Goal: Task Accomplishment & Management: Use online tool/utility

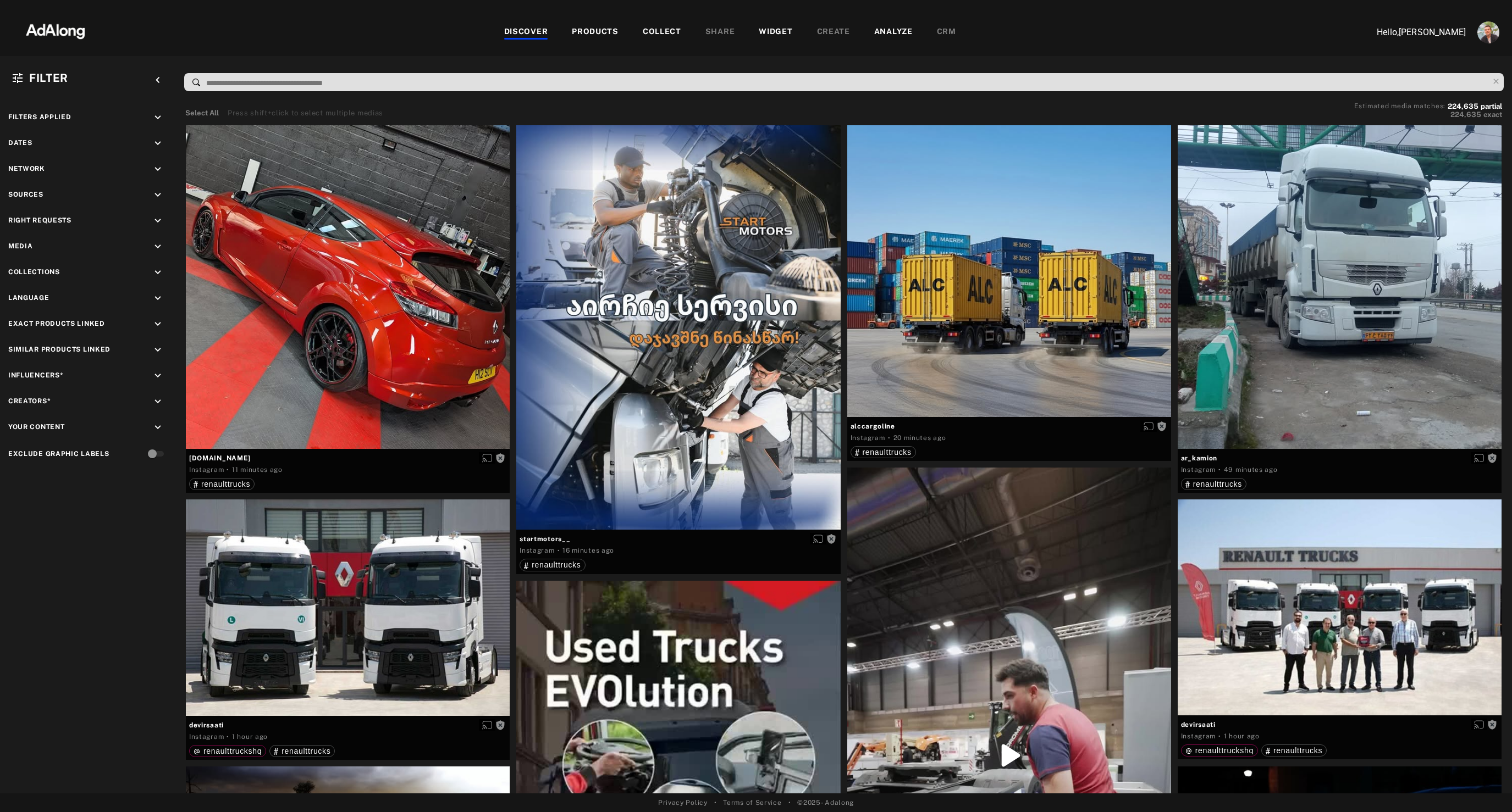
click at [584, 30] on div "PRODUCTS" at bounding box center [595, 33] width 47 height 13
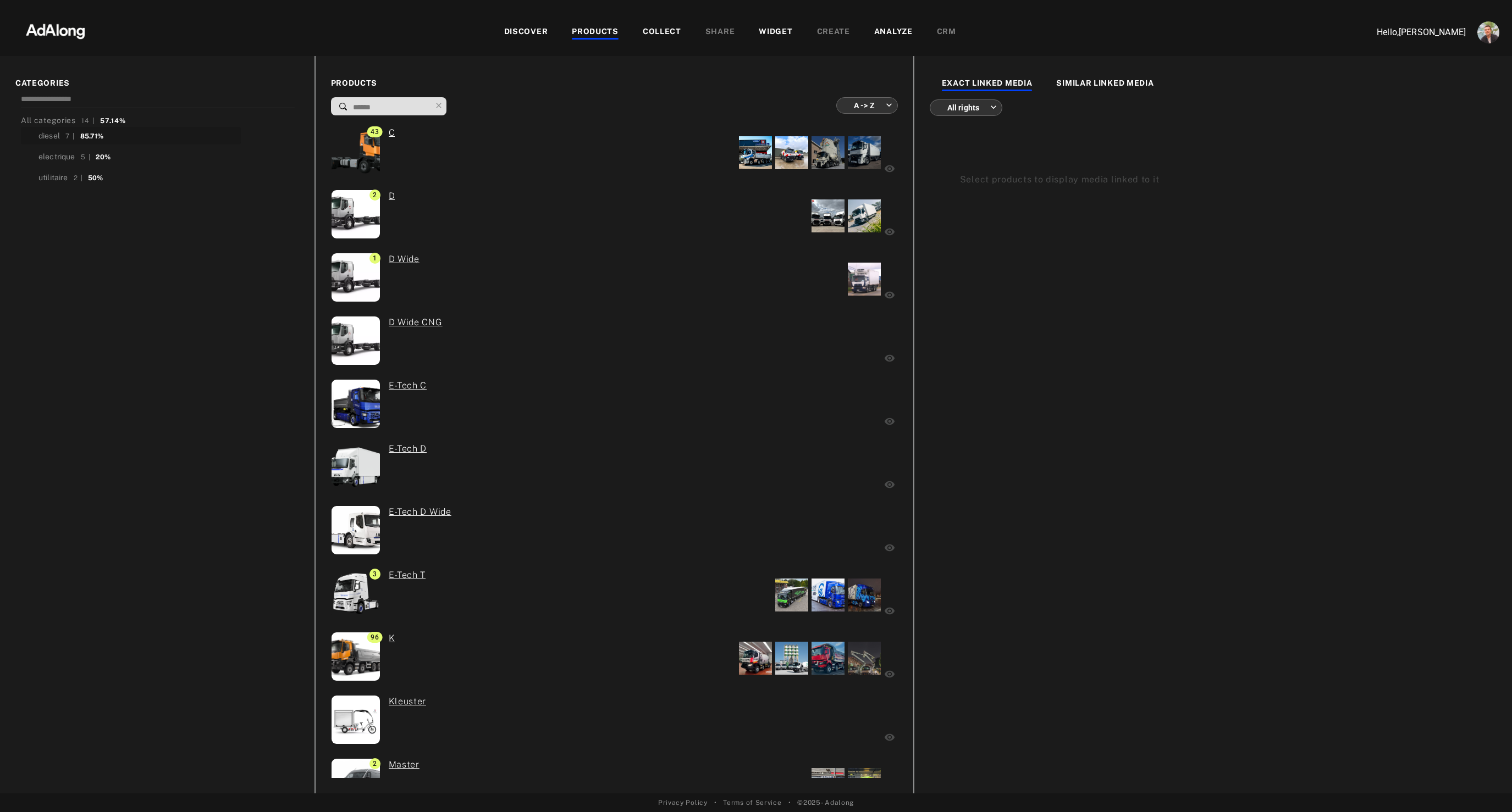
click at [48, 132] on div "diesel" at bounding box center [49, 136] width 21 height 12
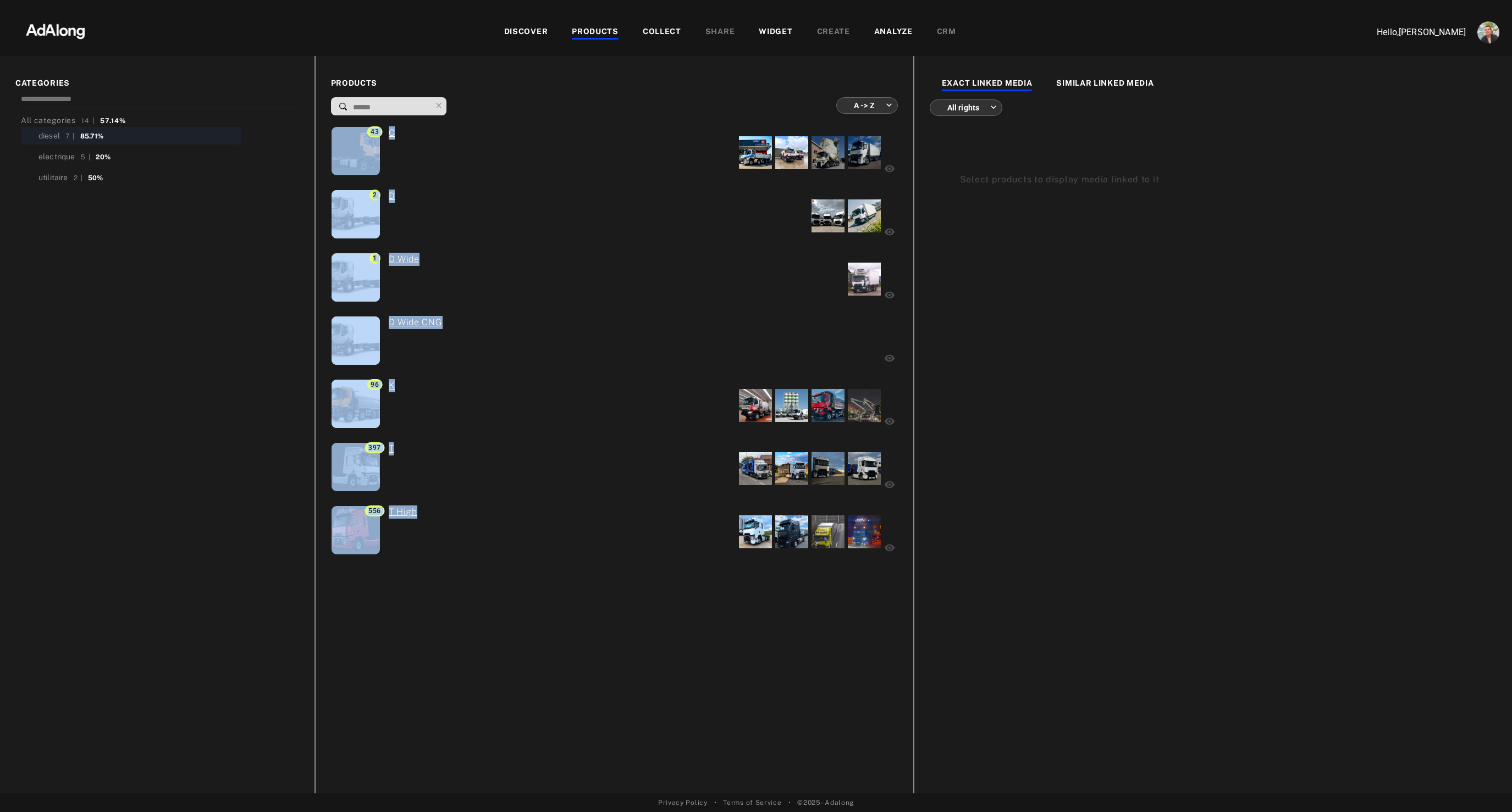
drag, startPoint x: 475, startPoint y: 602, endPoint x: 327, endPoint y: 132, distance: 492.8
click at [327, 132] on div "PRODUCTS A -> Z ******** ​ 43 C 2 D 1 D Wide D Wide CNG 96 K 397 T 556 T High" at bounding box center [614, 425] width 598 height 737
copy div "43 C 2 D 1 D Wide D Wide CNG 96 K 397 T 556 T High"
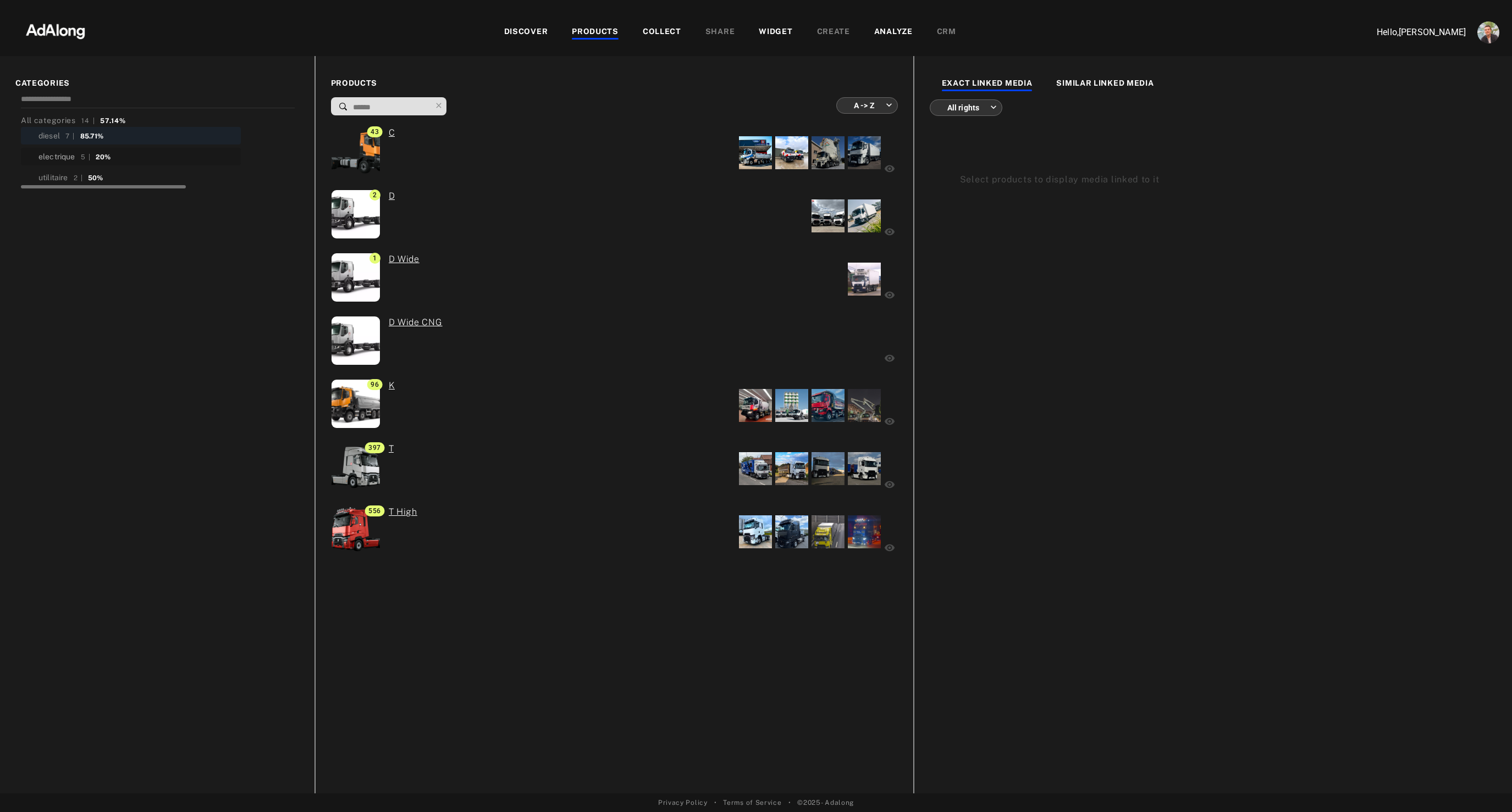
click at [58, 151] on div "electrique" at bounding box center [57, 157] width 37 height 12
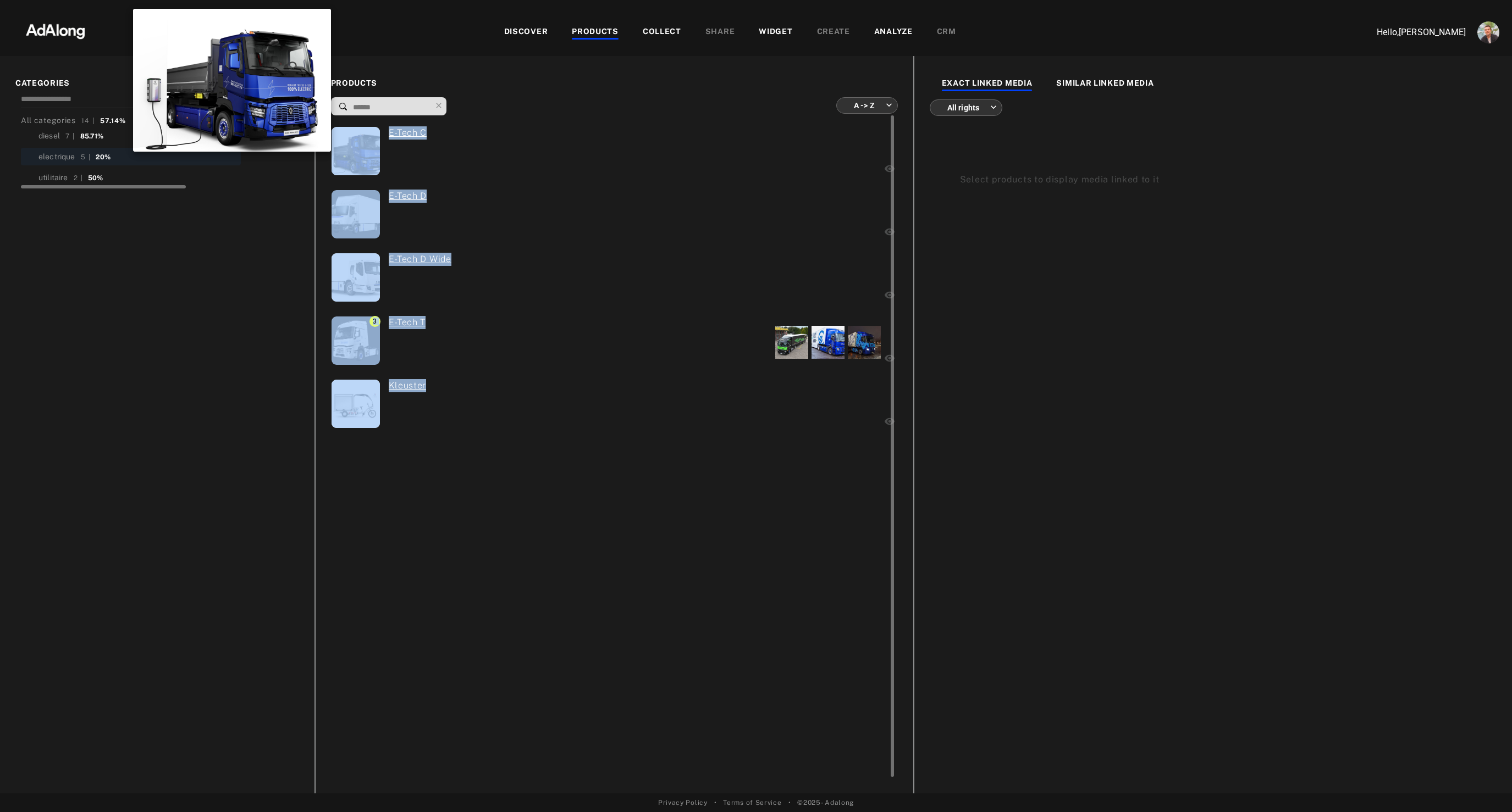
drag, startPoint x: 458, startPoint y: 457, endPoint x: 372, endPoint y: 150, distance: 318.8
click at [372, 150] on div "E-Tech C E-Tech D E-Tech D Wide 3 E-Tech T Kleuster" at bounding box center [613, 446] width 564 height 662
copy div "E-Tech C E-Tech D E-Tech D Wide 3 E-Tech T Kleuster"
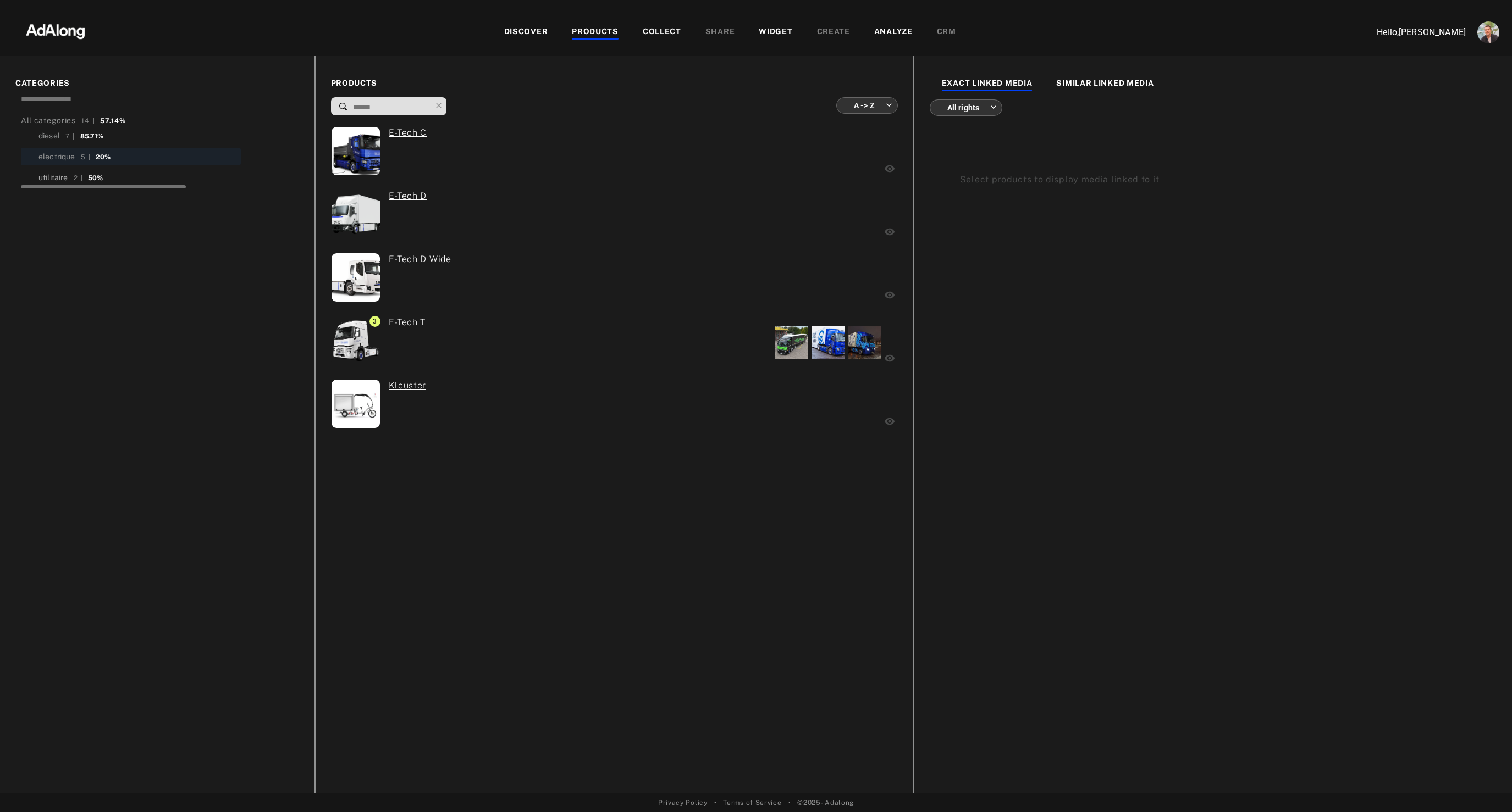
click at [44, 178] on div "utilitaire" at bounding box center [53, 178] width 30 height 12
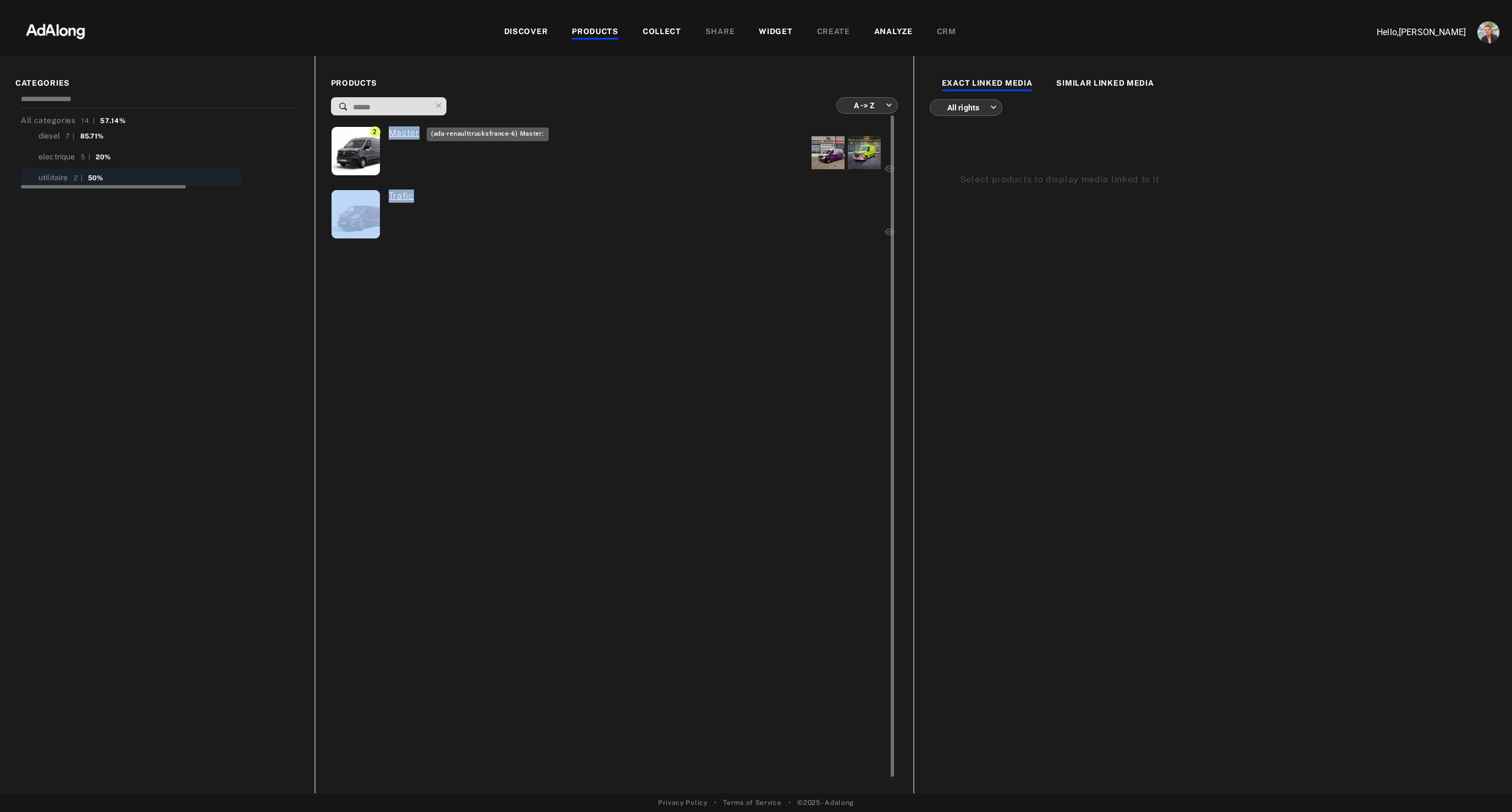
drag, startPoint x: 539, startPoint y: 251, endPoint x: 387, endPoint y: 134, distance: 191.8
click at [387, 134] on div "2 Master Trafic" at bounding box center [613, 446] width 564 height 662
copy div "Master Trafic"
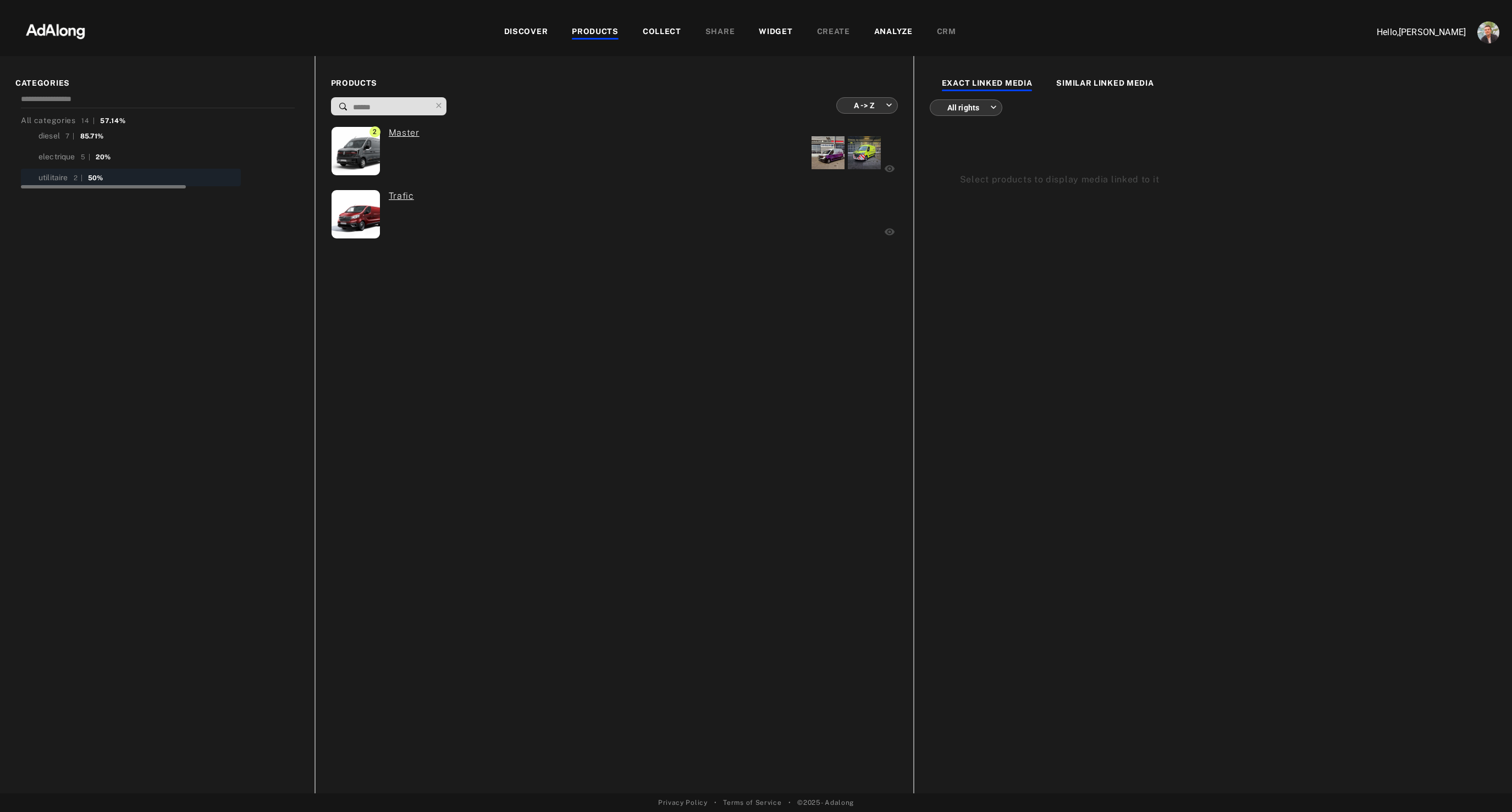
click at [652, 22] on div "DISCOVER PRODUCTS COLLECT SHARE WIDGET CREATE ANALYZE CRM" at bounding box center [729, 33] width 1251 height 37
click at [652, 27] on div "COLLECT" at bounding box center [662, 33] width 39 height 13
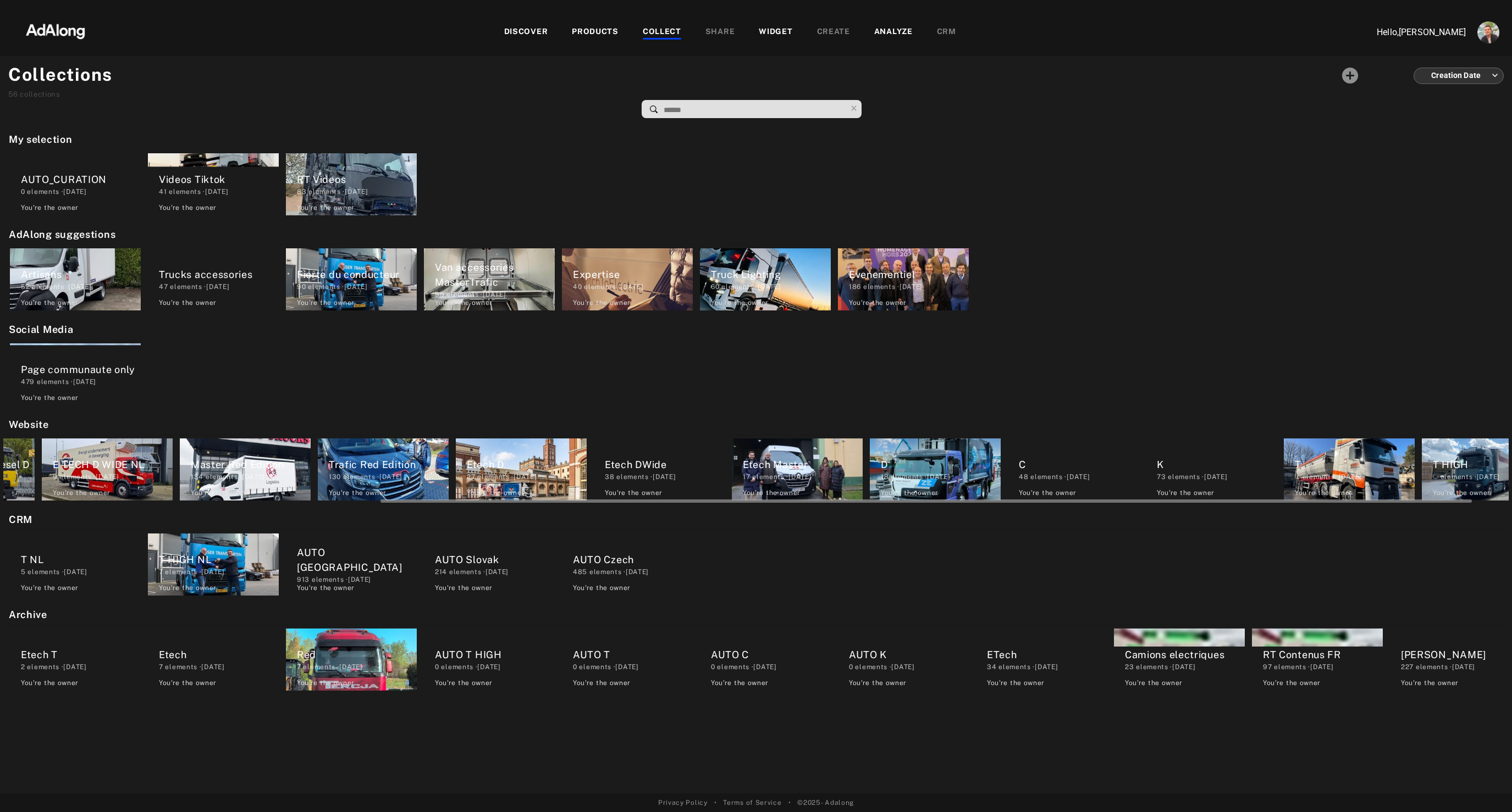
scroll to position [0, 571]
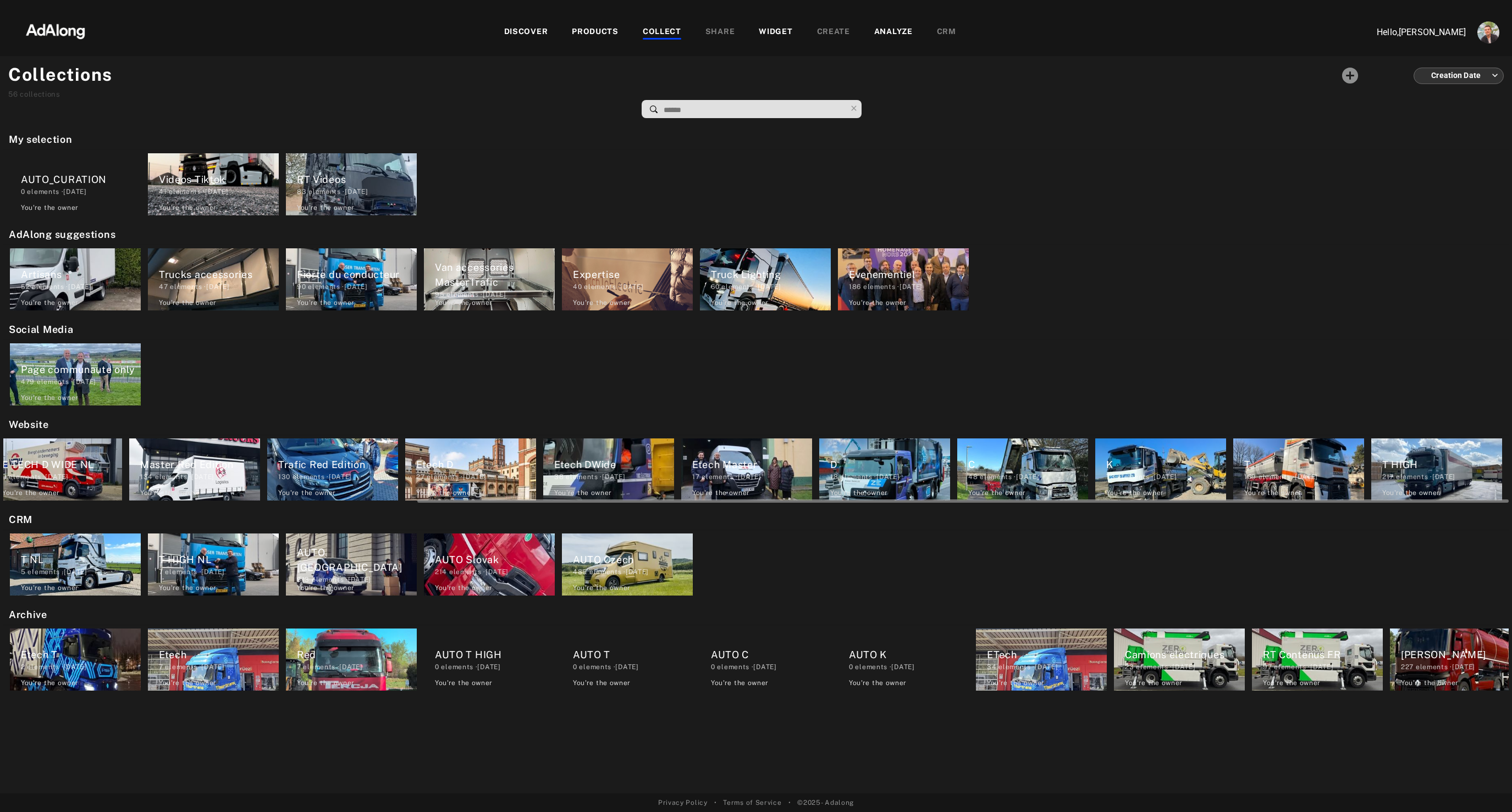
click at [1435, 453] on div "T HIGH 217 elements · [DATE] You're the owner delete" at bounding box center [1436, 469] width 131 height 62
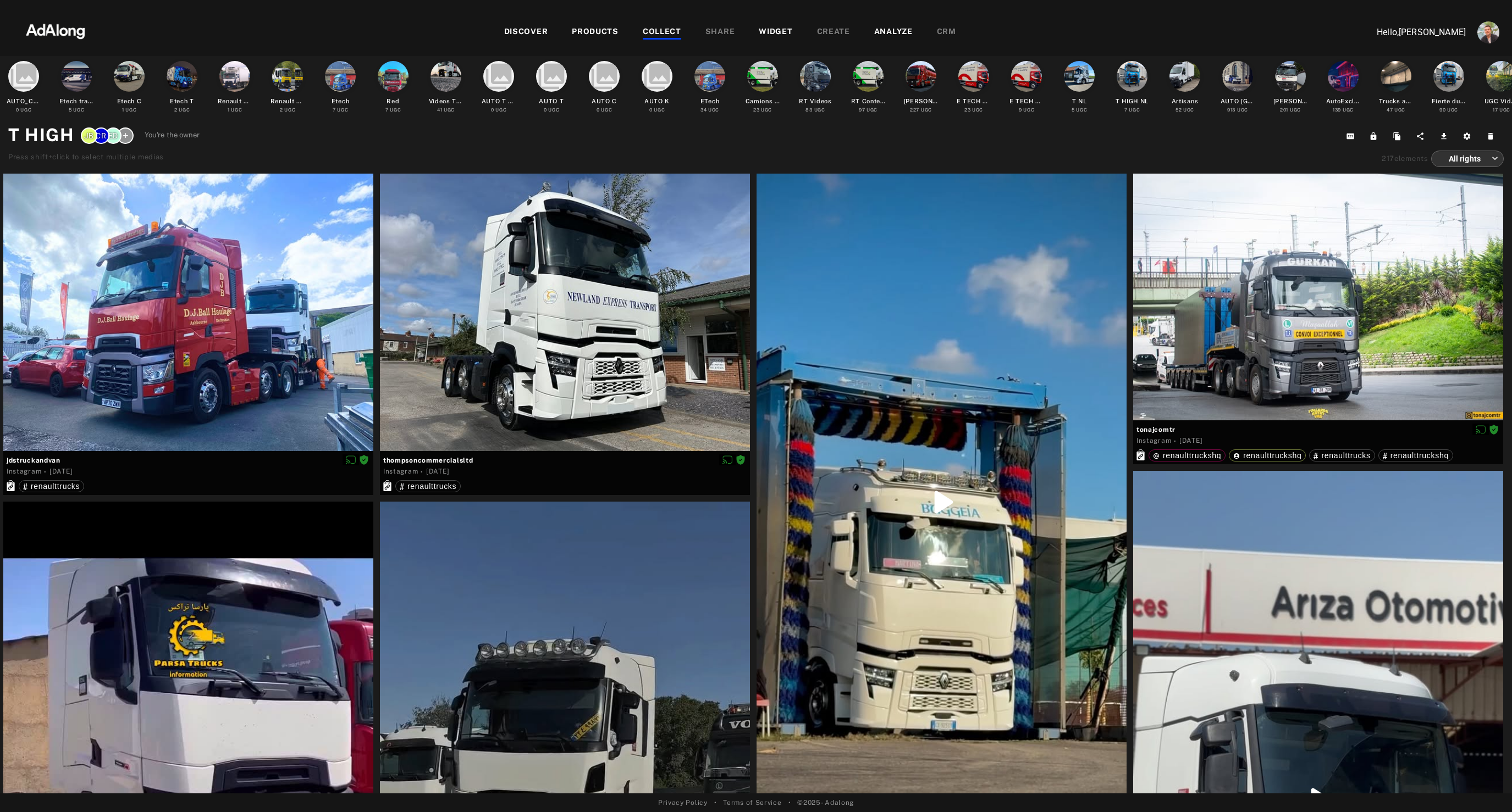
click at [784, 33] on div "WIDGET" at bounding box center [775, 33] width 33 height 13
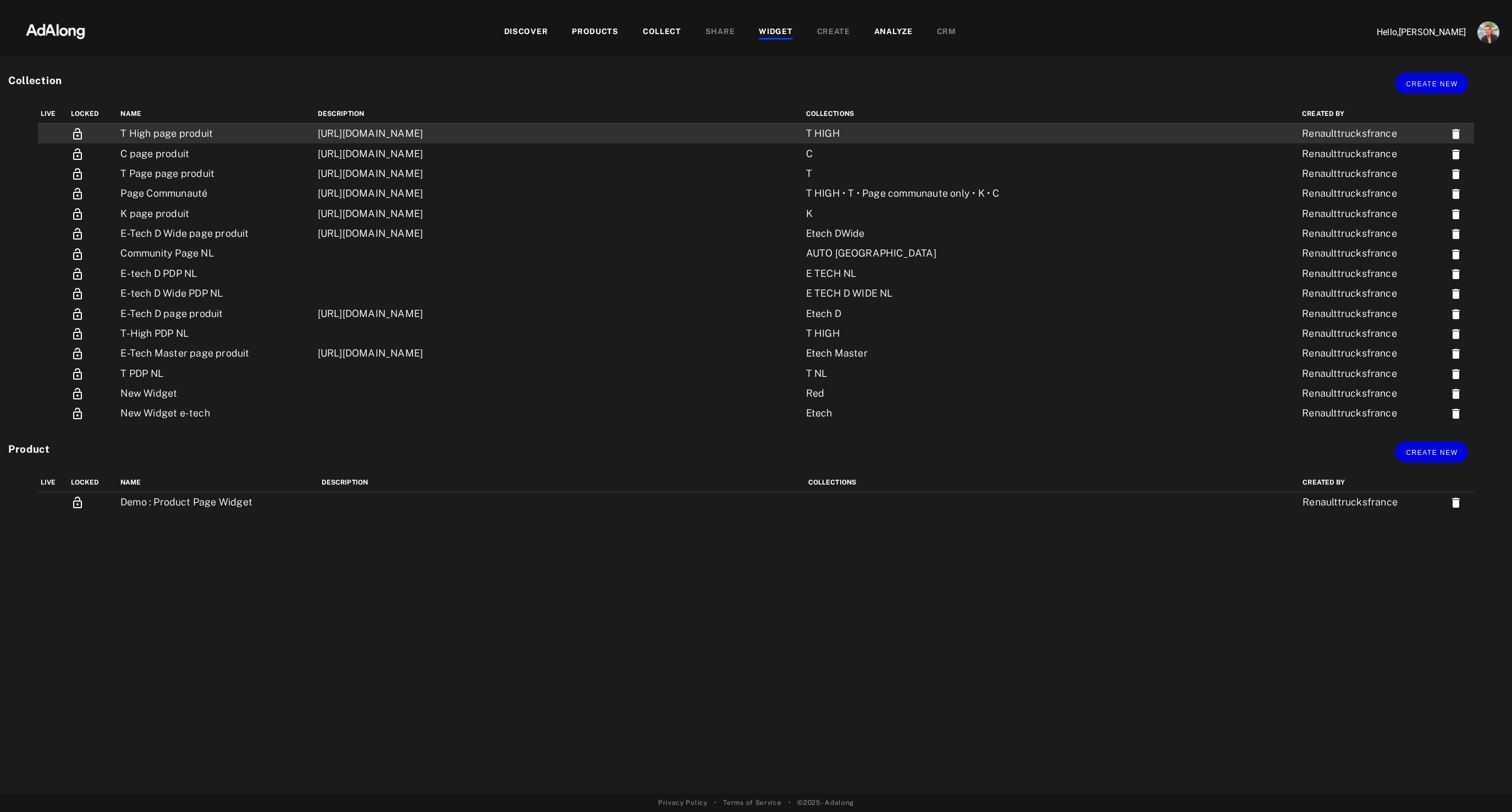
click at [190, 133] on td "T High page produit" at bounding box center [216, 133] width 197 height 20
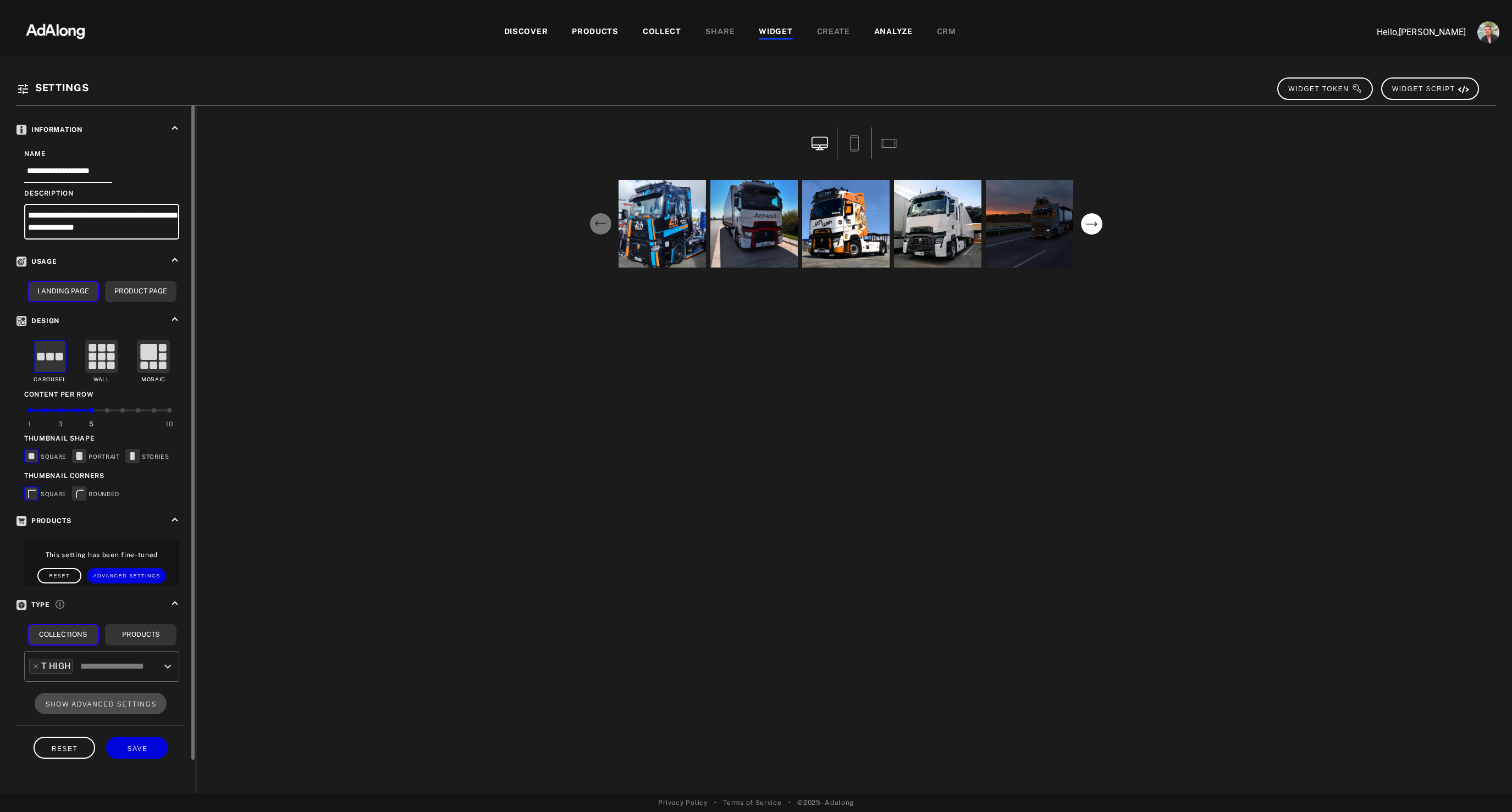
click at [78, 454] on rect at bounding box center [79, 456] width 6 height 7
click at [80, 492] on rect at bounding box center [79, 493] width 14 height 14
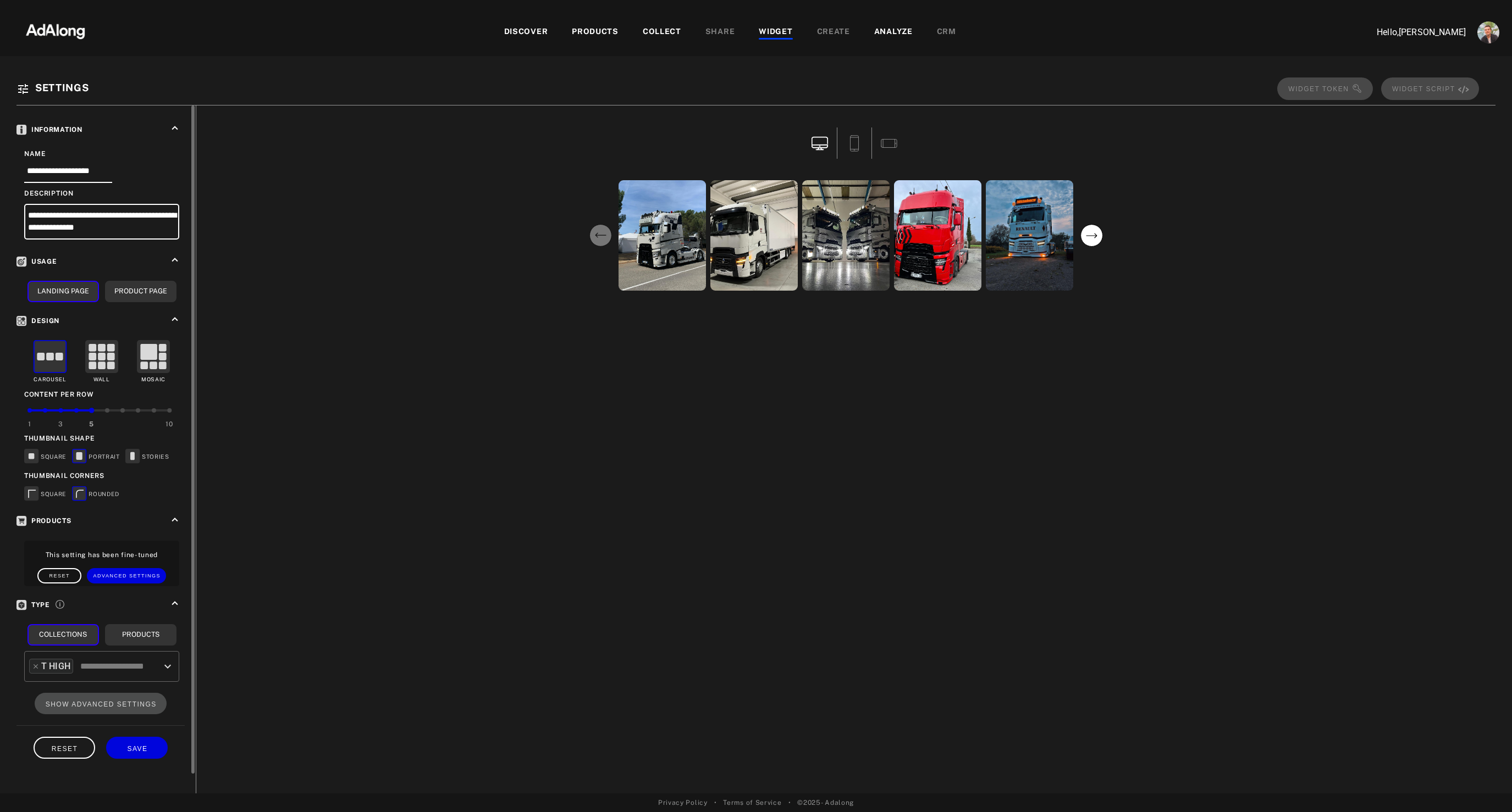
click at [136, 457] on rect at bounding box center [133, 456] width 14 height 14
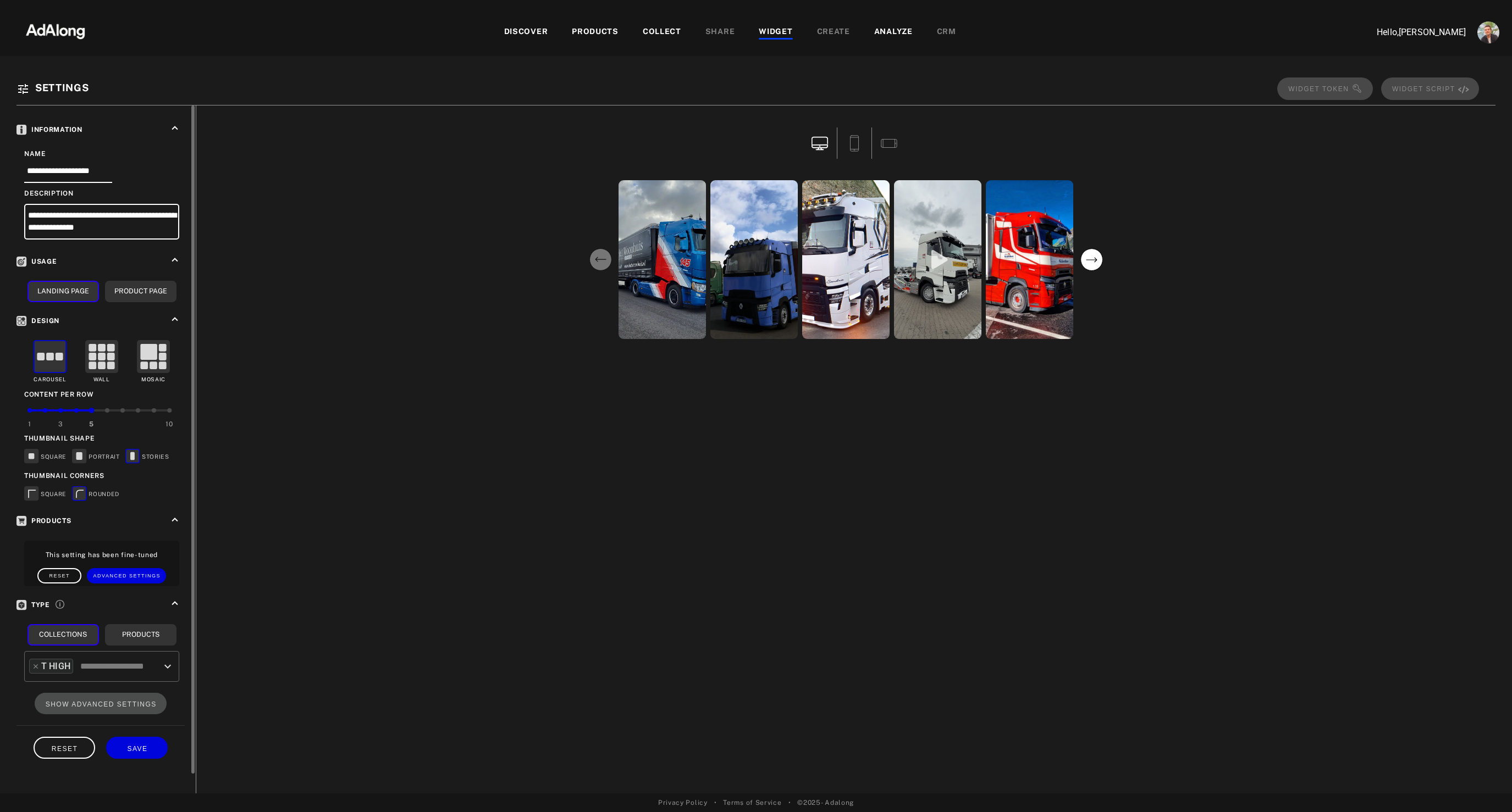
click at [78, 457] on rect at bounding box center [79, 456] width 6 height 7
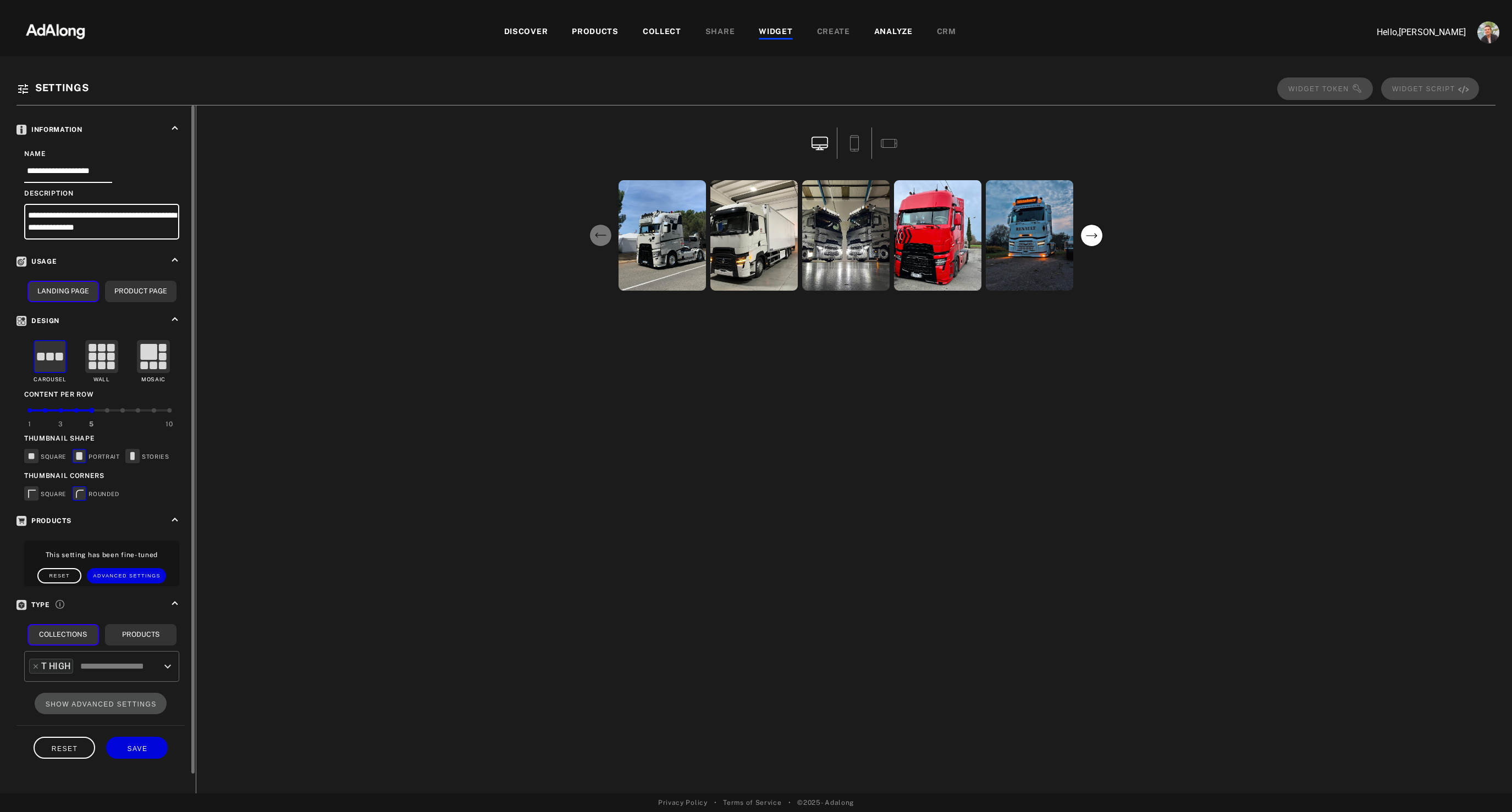
click at [132, 455] on icon at bounding box center [133, 455] width 4 height 8
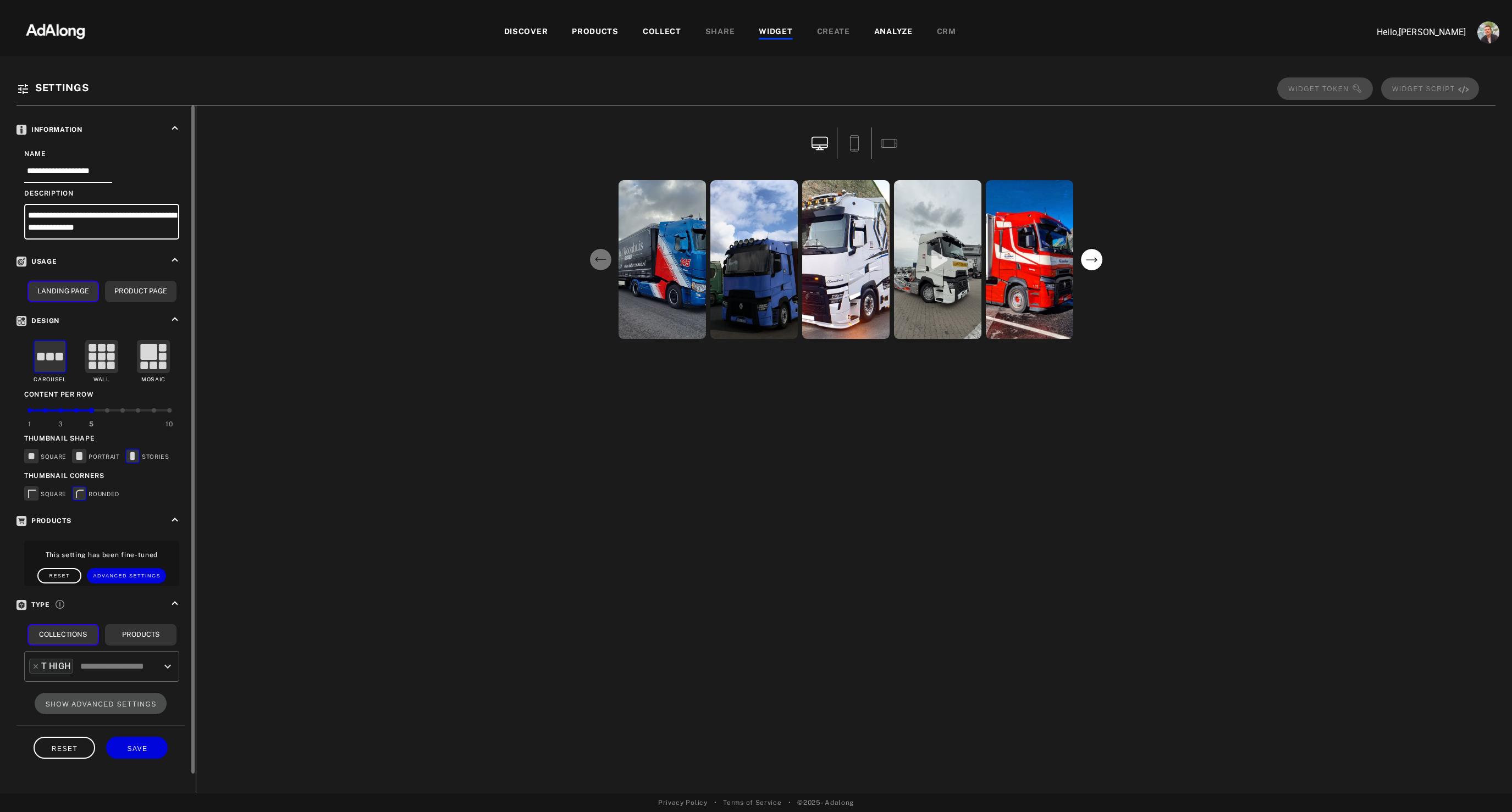
click at [72, 456] on icon at bounding box center [80, 457] width 16 height 16
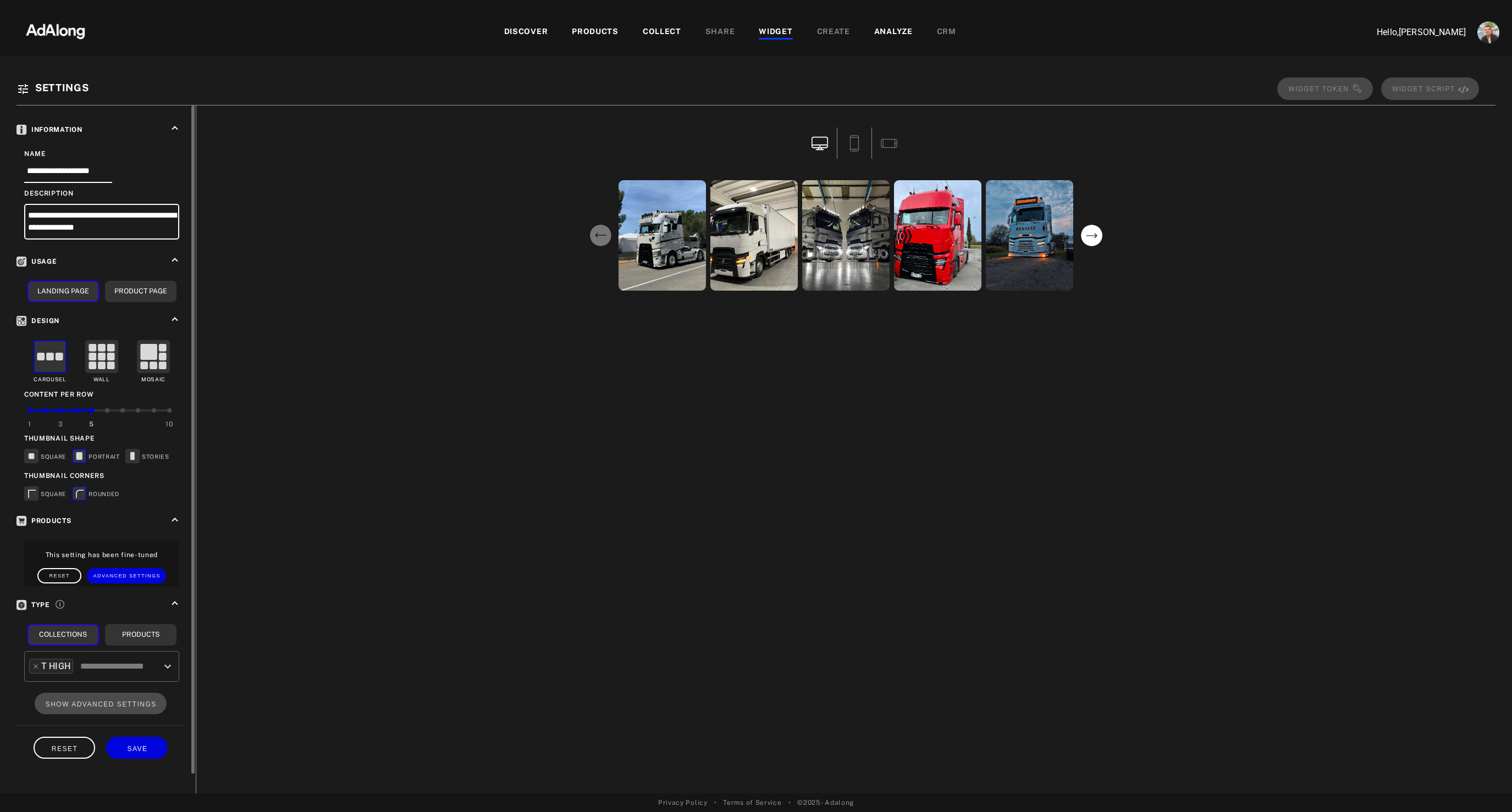
click at [33, 456] on rect at bounding box center [32, 456] width 6 height 6
click at [78, 454] on rect at bounding box center [79, 456] width 6 height 7
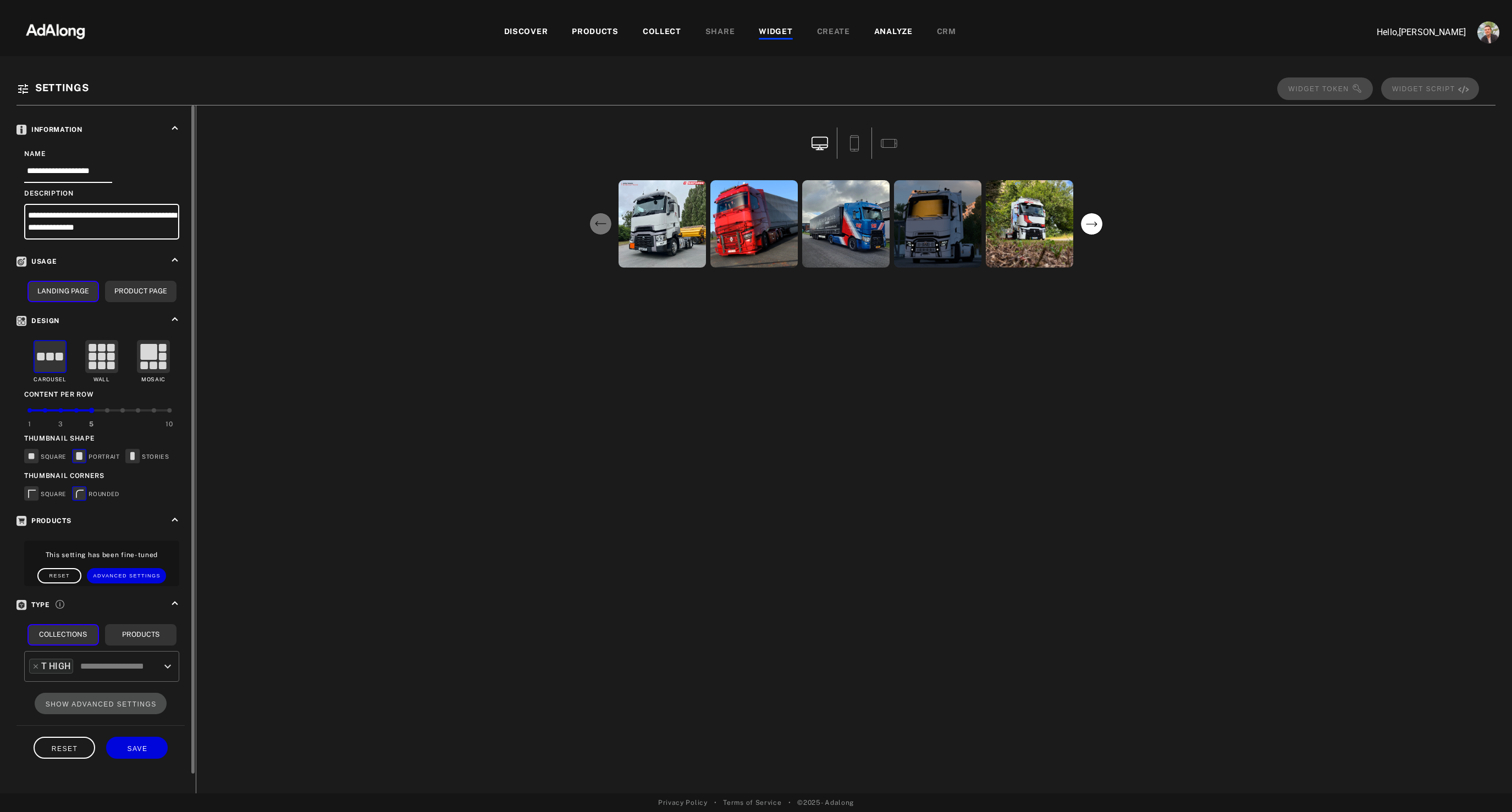
click at [30, 456] on rect at bounding box center [32, 456] width 6 height 6
click at [81, 457] on rect at bounding box center [79, 456] width 6 height 7
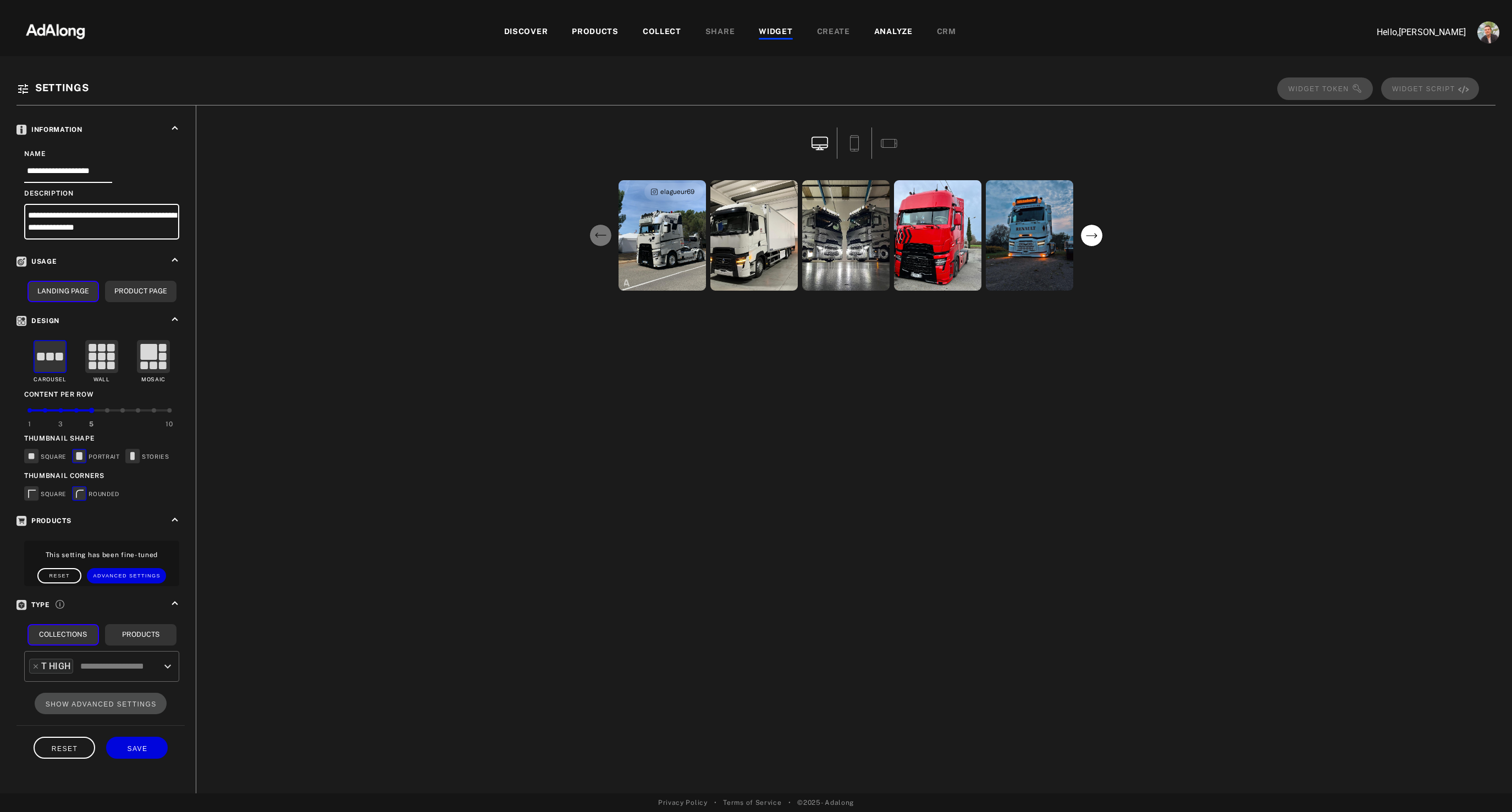
click at [643, 240] on div "elagueur69" at bounding box center [662, 235] width 87 height 110
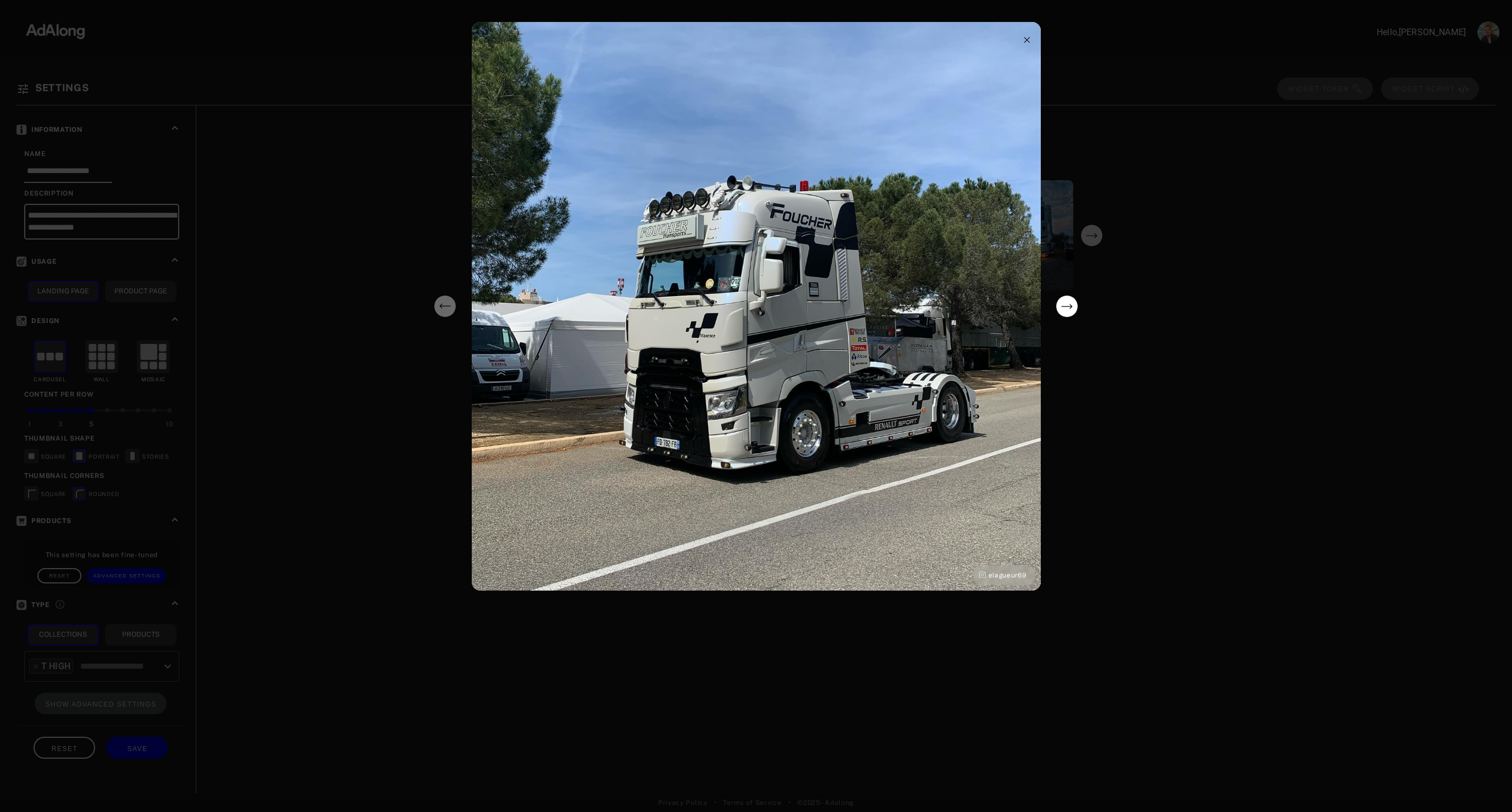
click at [1184, 335] on div "elagueur69" at bounding box center [756, 406] width 1512 height 812
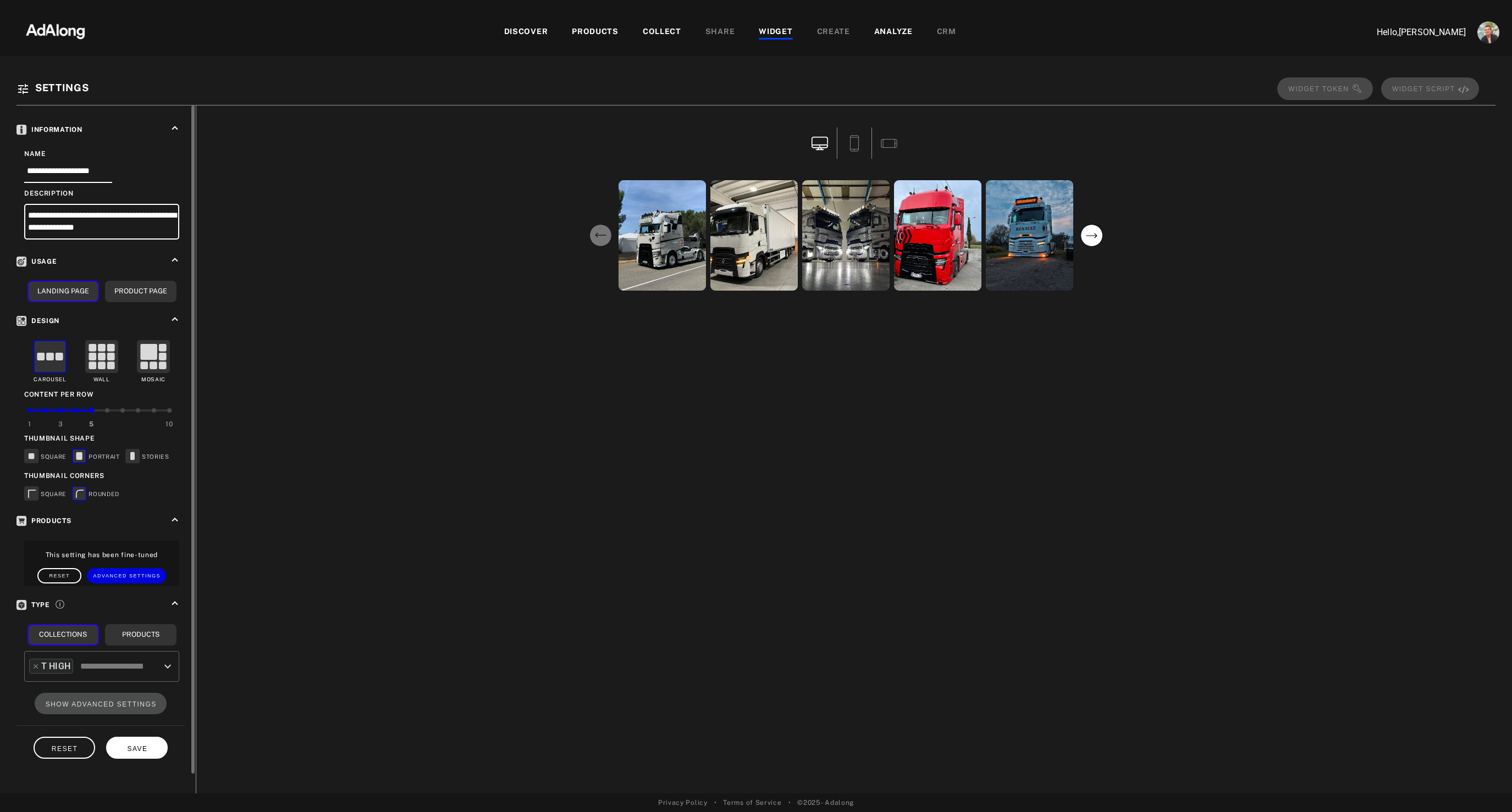
click at [140, 745] on span "SAVE" at bounding box center [136, 749] width 20 height 7
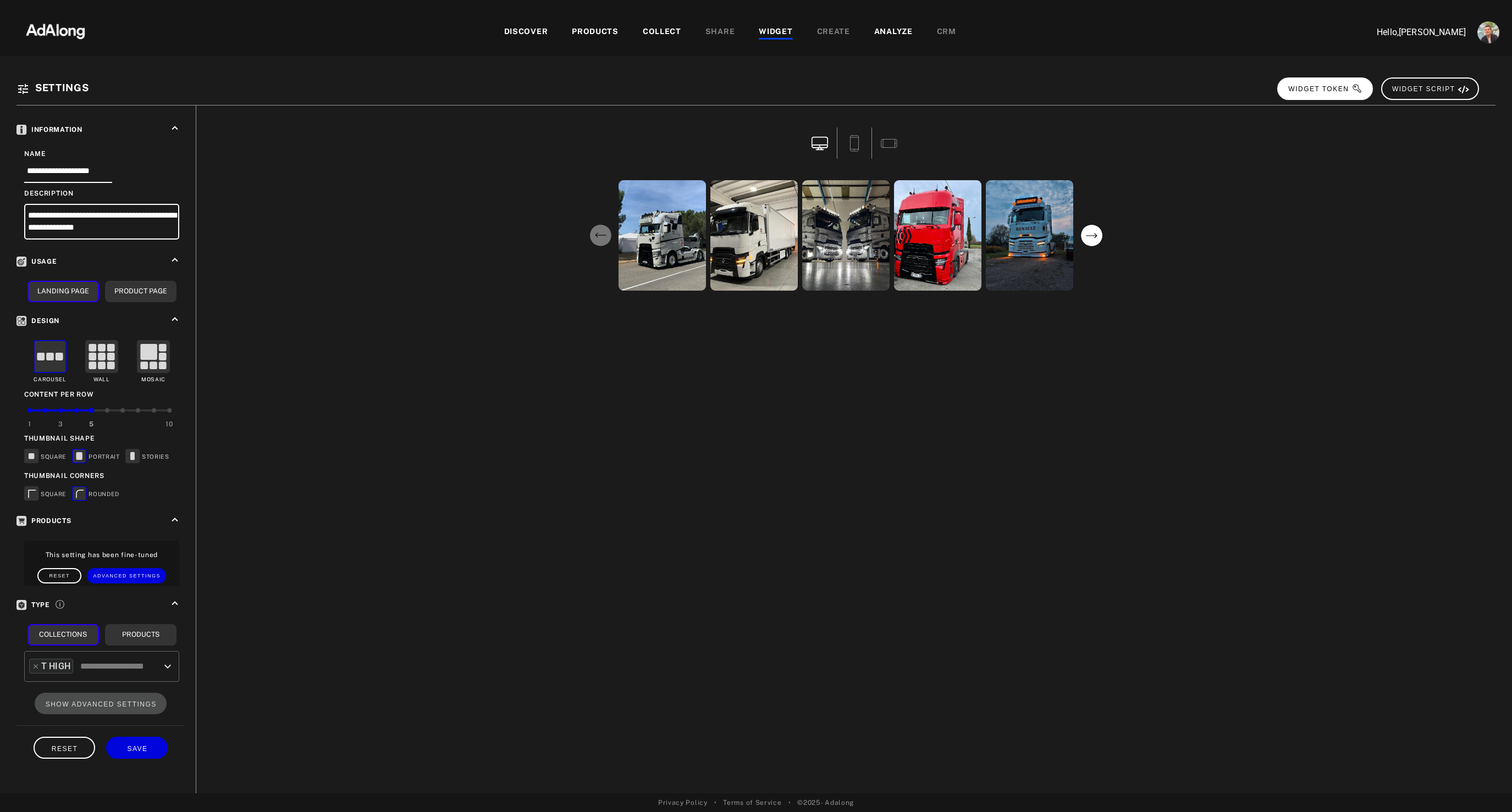
click at [1305, 81] on button "WIDGET TOKEN" at bounding box center [1325, 89] width 96 height 22
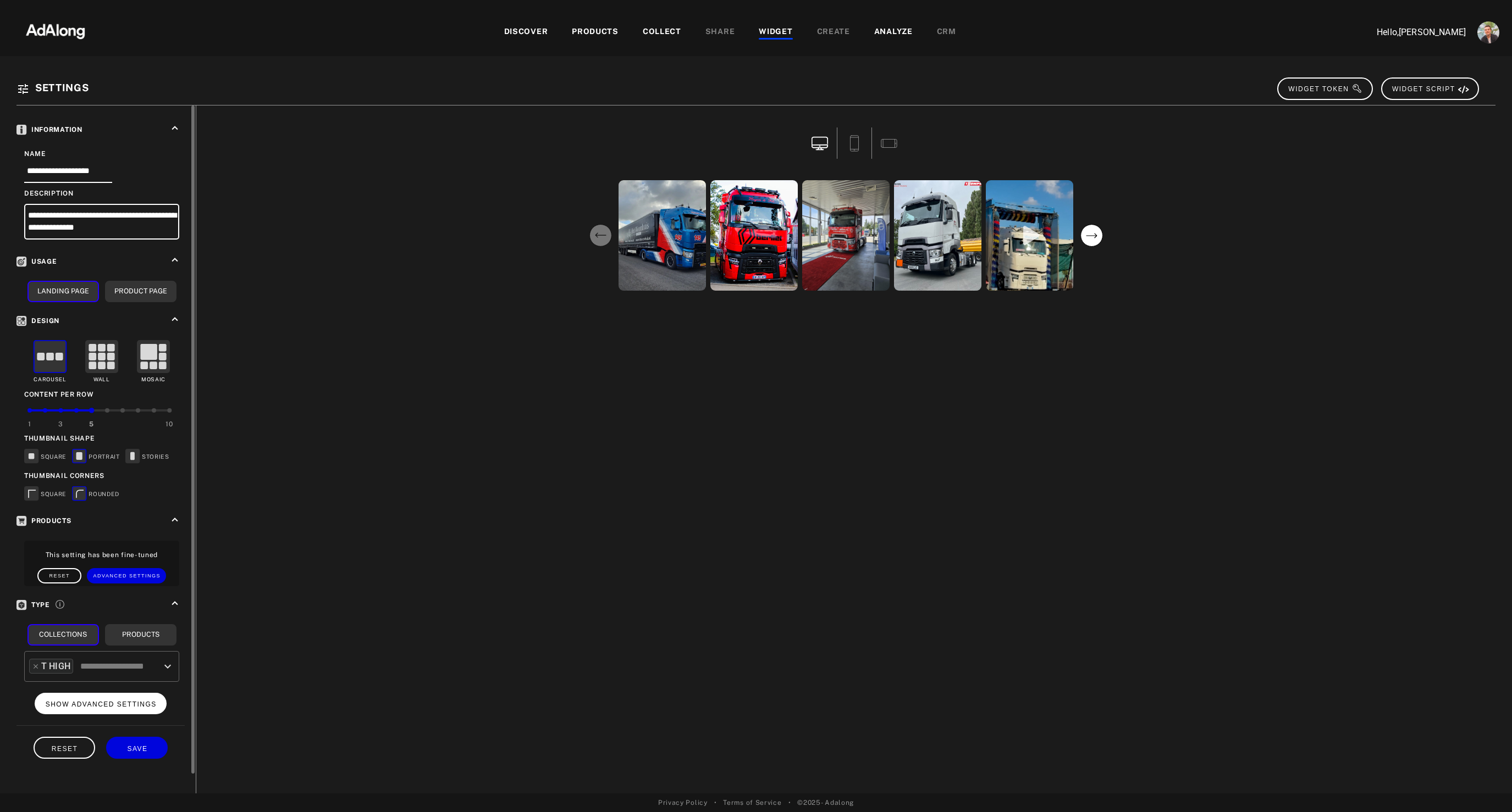
click at [137, 701] on span "SHOW ADVANCED SETTINGS" at bounding box center [101, 705] width 111 height 7
